Goal: Navigation & Orientation: Find specific page/section

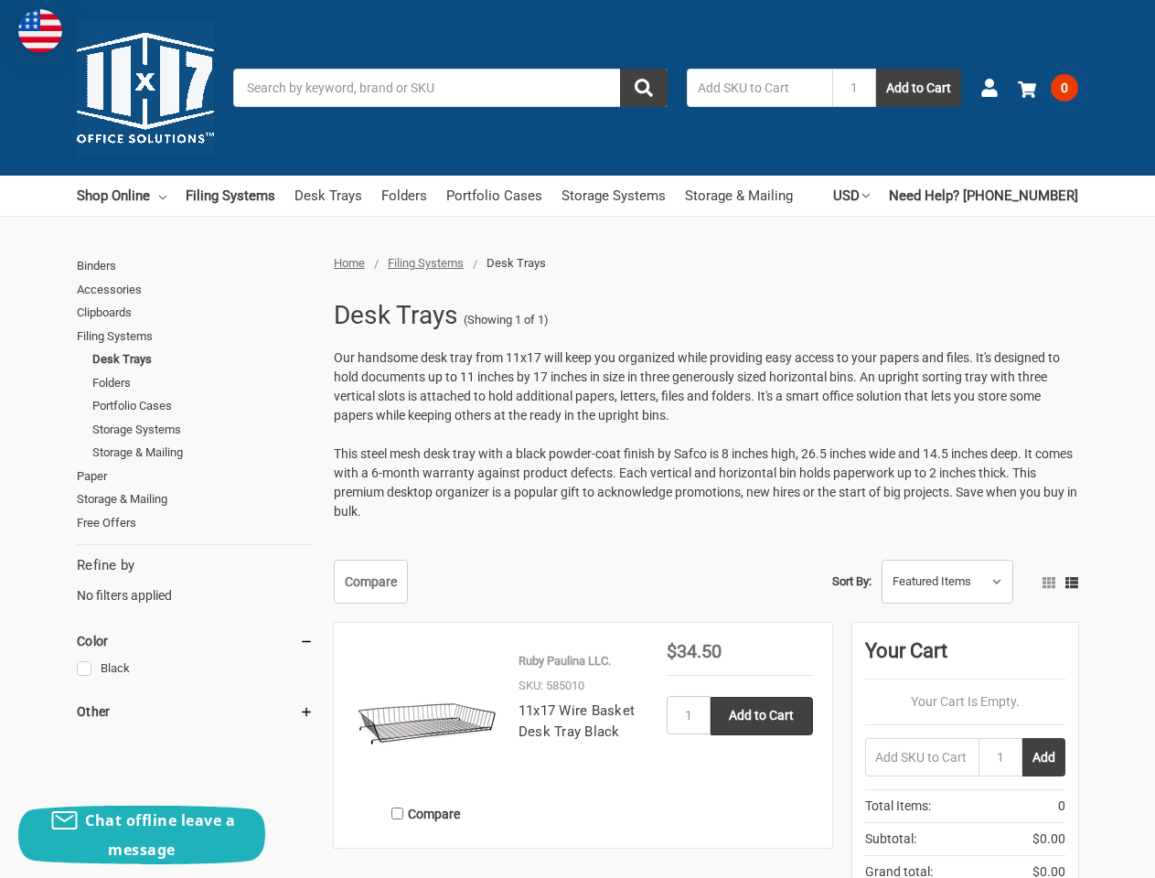
click at [577, 439] on p "Our handsome desk tray from 11x17 will keep you organized while providing easy …" at bounding box center [706, 434] width 744 height 173
click at [450, 88] on input "Search" at bounding box center [450, 88] width 434 height 38
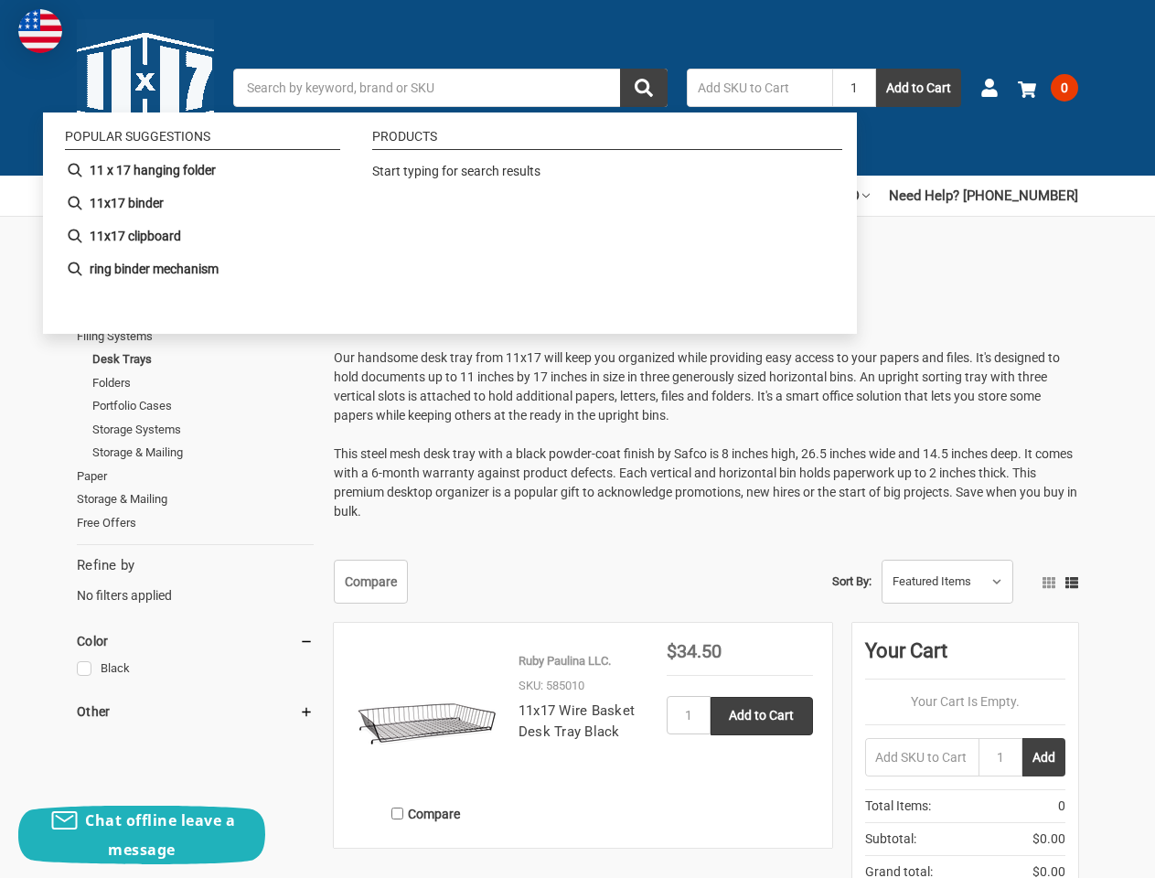
click at [854, 88] on input "1" at bounding box center [854, 88] width 44 height 38
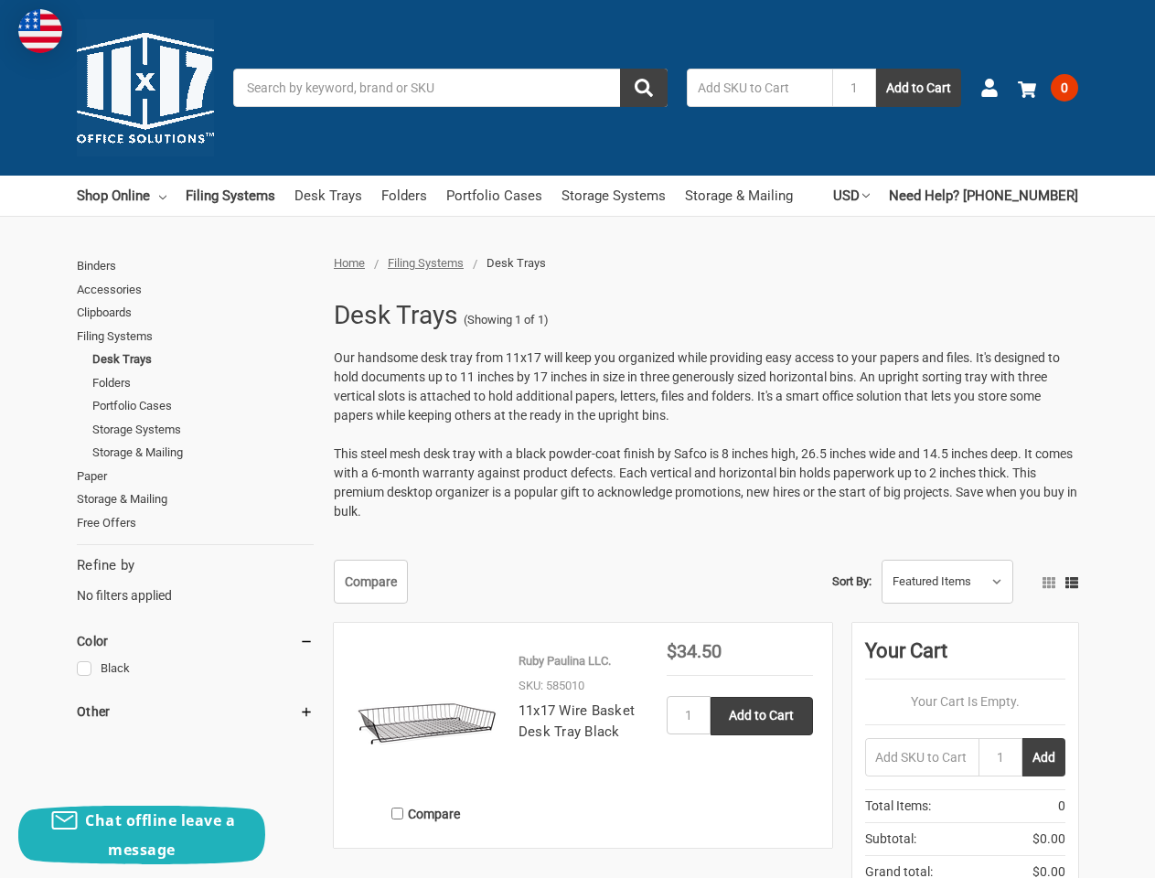
click at [432, 196] on ul "Shop Online Binders All Binders 11x17 (Tabloid) All 11x17 (Tabloid) Ring Binder…" at bounding box center [435, 196] width 716 height 40
click at [870, 196] on link "USD" at bounding box center [851, 196] width 37 height 40
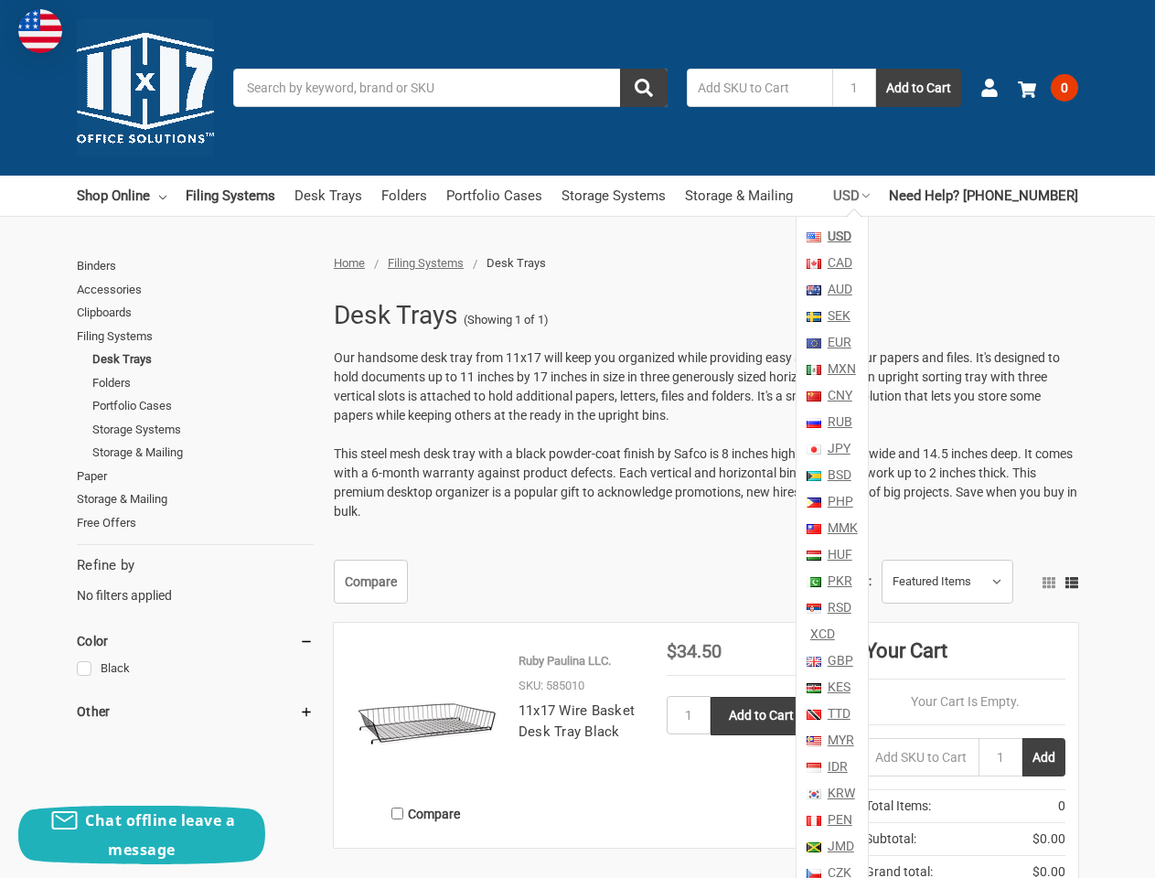
click at [195, 641] on div "Binders Accessories Clipboards Filing Systems Desk Trays Folders Portfolio Case…" at bounding box center [200, 605] width 247 height 703
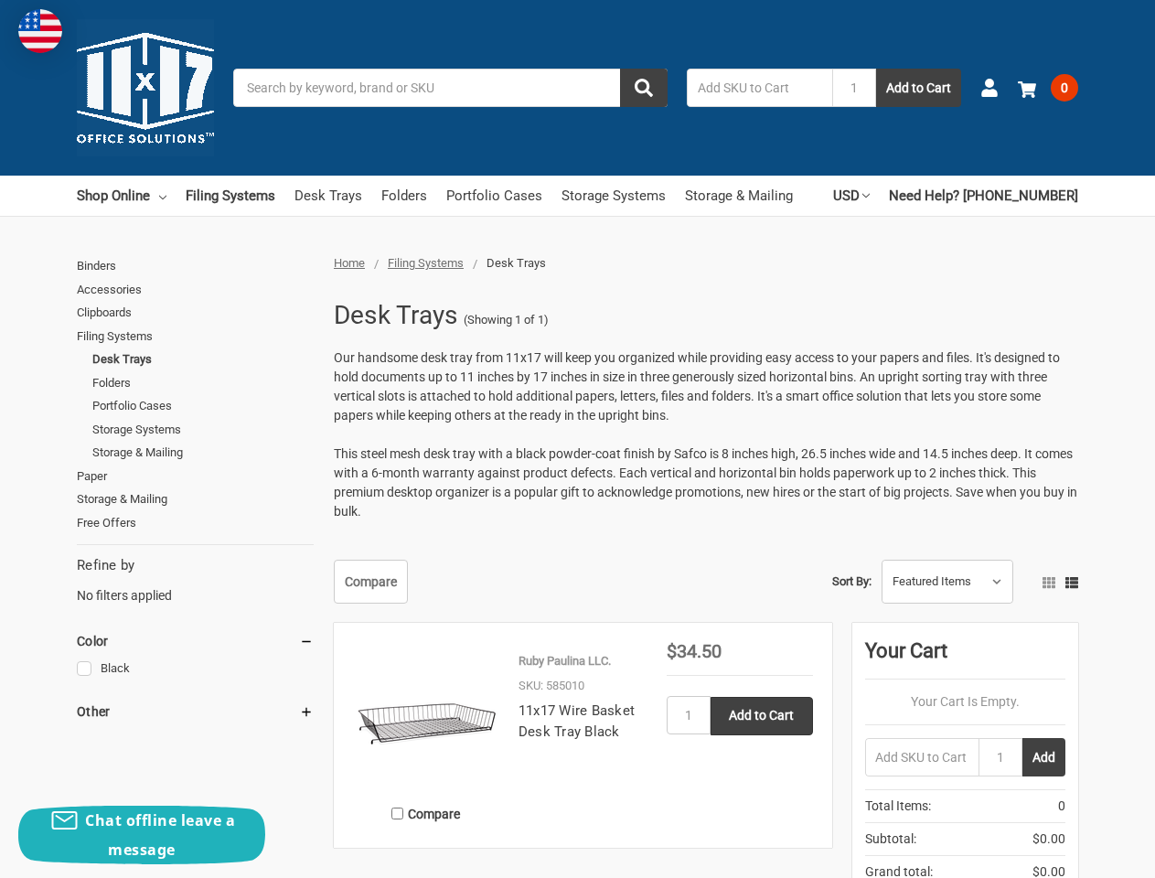
scroll to position [216, 0]
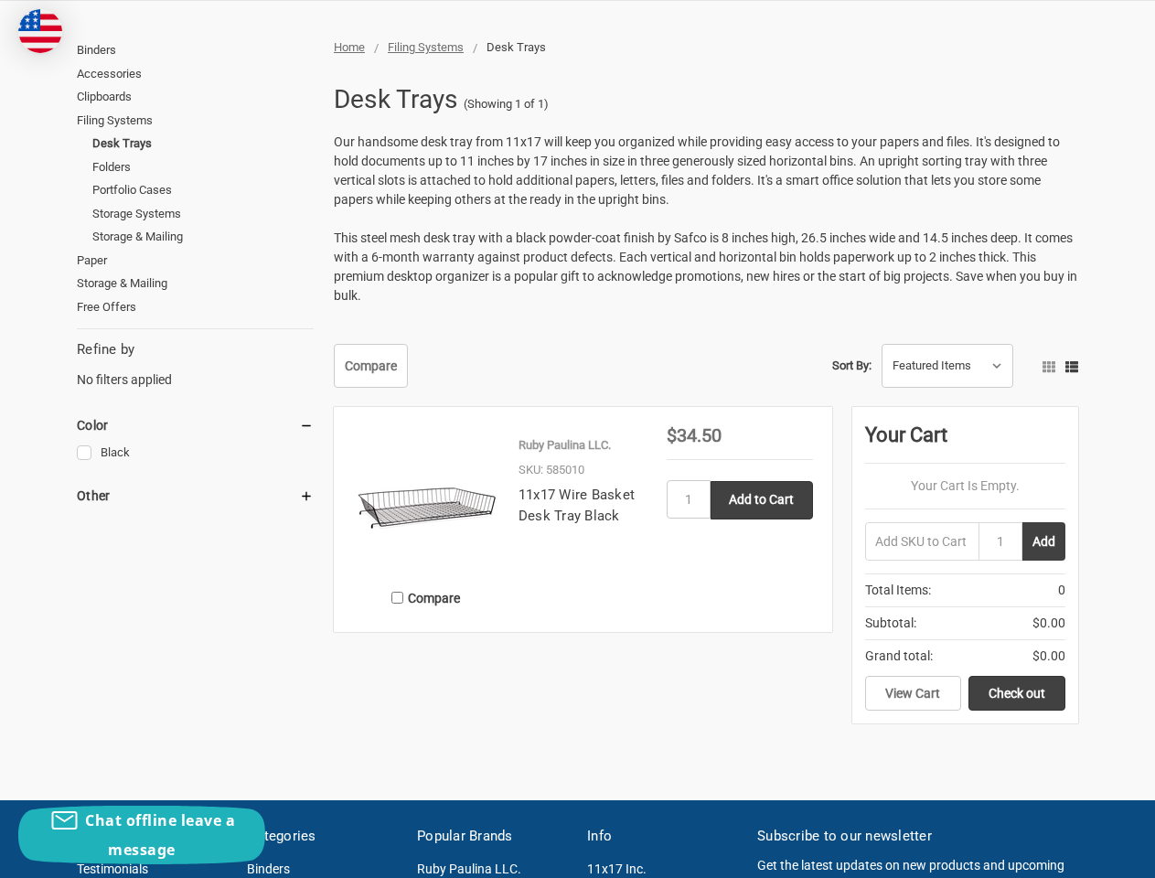
click at [195, 711] on div "Binders Accessories Clipboards Filing Systems Desk Trays Folders Portfolio Case…" at bounding box center [200, 389] width 247 height 703
click at [1049, 582] on span "Total Items: 0" at bounding box center [965, 590] width 200 height 33
click at [1072, 582] on aside "Your Cart Your Cart Is Empty. 1 Add Total Items: 0 Subtotal: $0.00 Grand total:…" at bounding box center [965, 564] width 226 height 315
click at [689, 715] on div "Compare Ruby Paulina LLC. SKU: 585010 11x17 Wire Basket Desk Tray Black MSRP Wa…" at bounding box center [701, 574] width 754 height 335
